Goal: Task Accomplishment & Management: Use online tool/utility

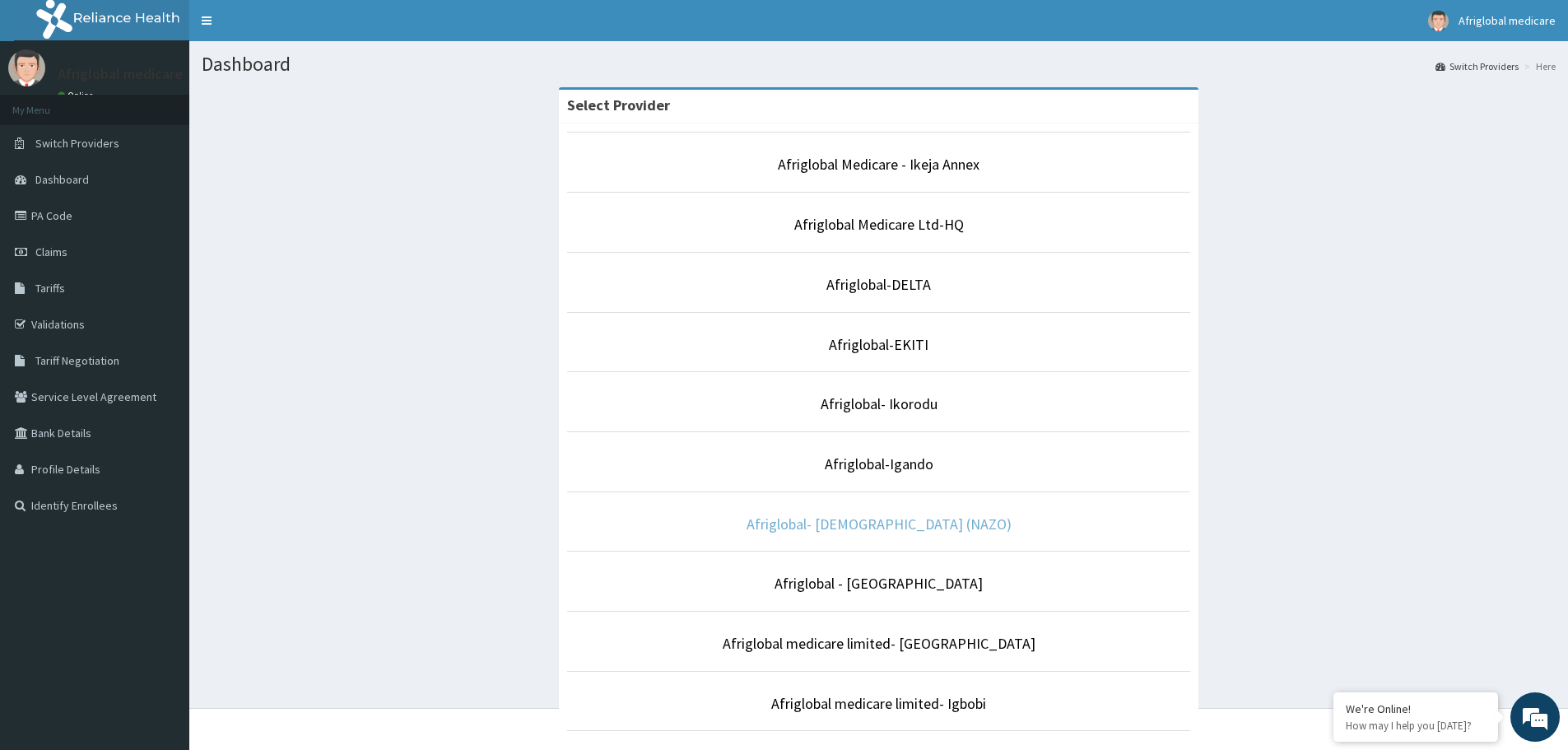
click at [894, 528] on link "Afriglobal- [DEMOGRAPHIC_DATA] (NAZO)" at bounding box center [878, 523] width 265 height 19
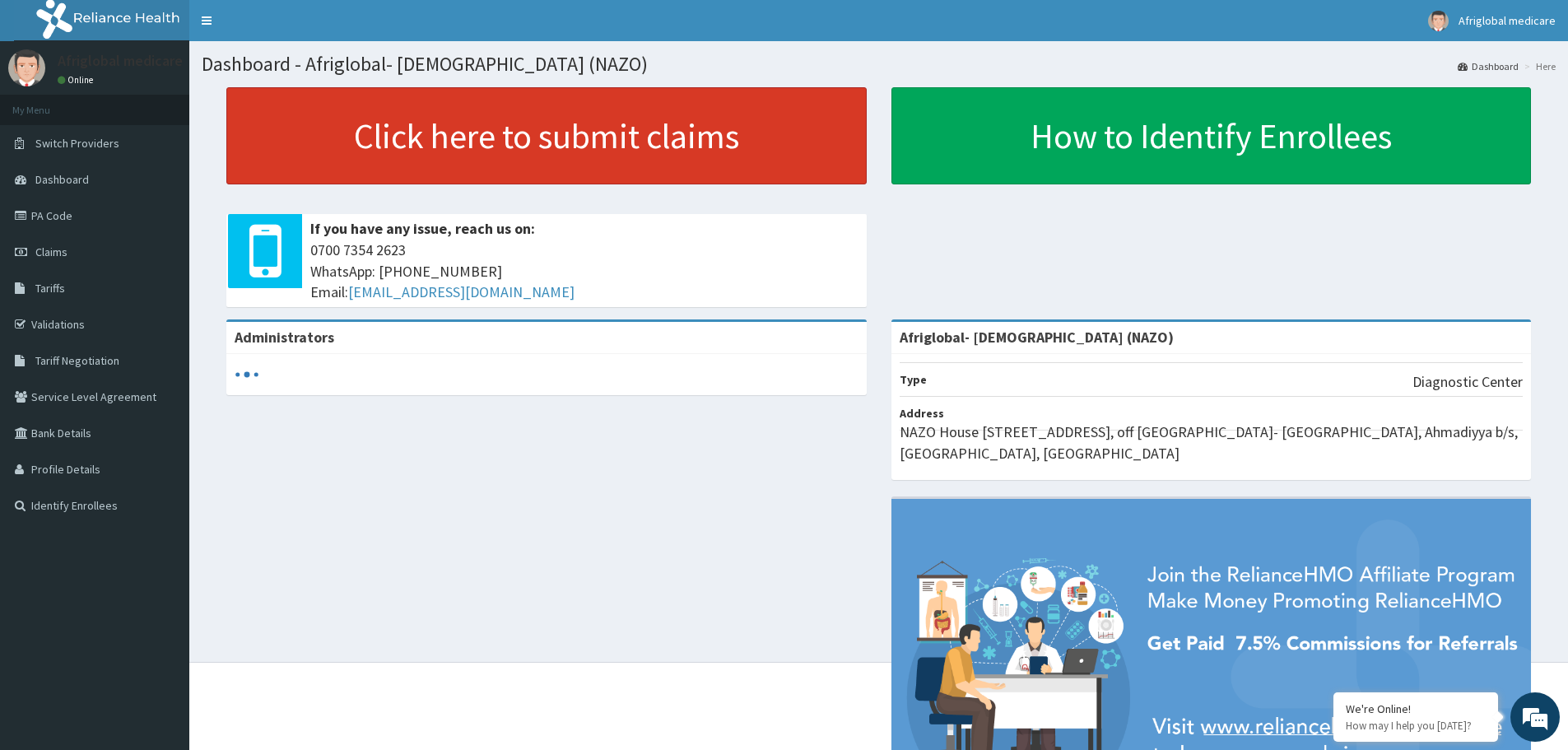
click at [541, 144] on link "Click here to submit claims" at bounding box center [546, 136] width 640 height 97
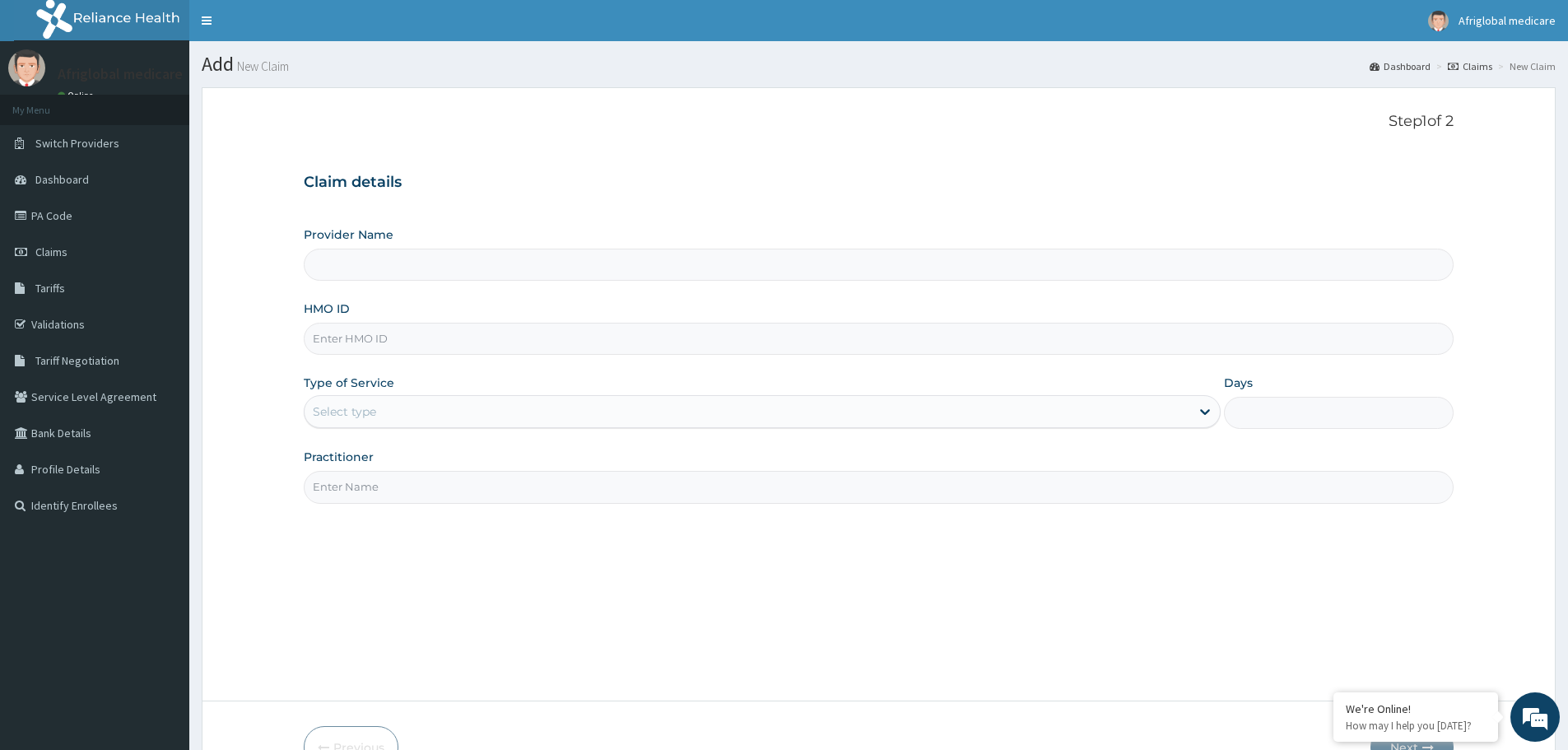
type input "Afriglobal- [DEMOGRAPHIC_DATA] (NAZO)"
click at [65, 218] on link "PA Code" at bounding box center [94, 215] width 190 height 36
